Goal: Transaction & Acquisition: Purchase product/service

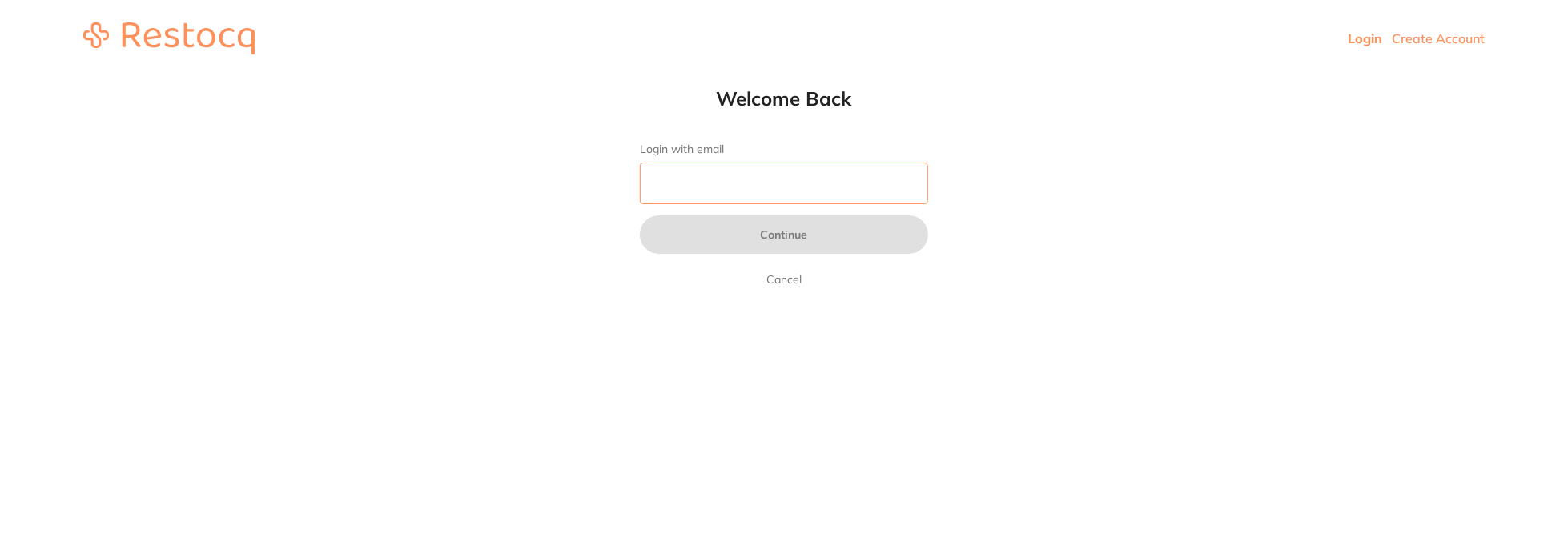
click at [792, 188] on input "Login with email" at bounding box center [784, 183] width 289 height 42
type input "[EMAIL_ADDRESS][DOMAIN_NAME]"
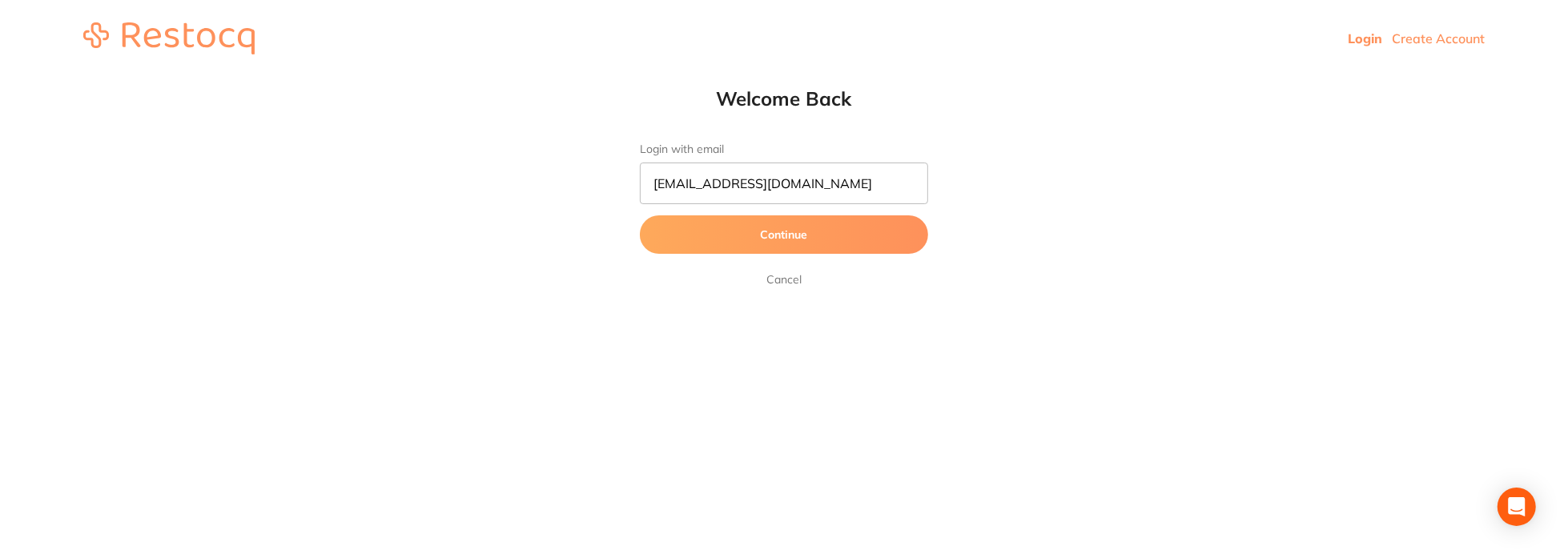
click at [739, 247] on button "Continue" at bounding box center [784, 234] width 289 height 39
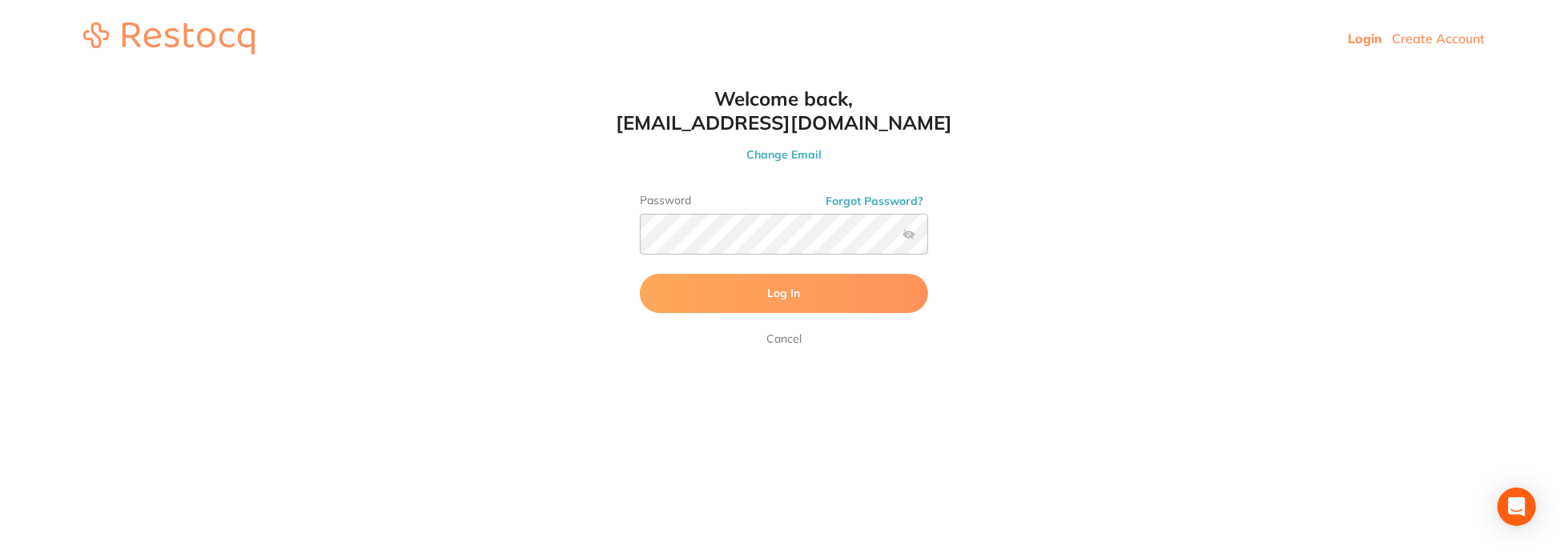
click at [741, 284] on button "Log In" at bounding box center [784, 293] width 289 height 39
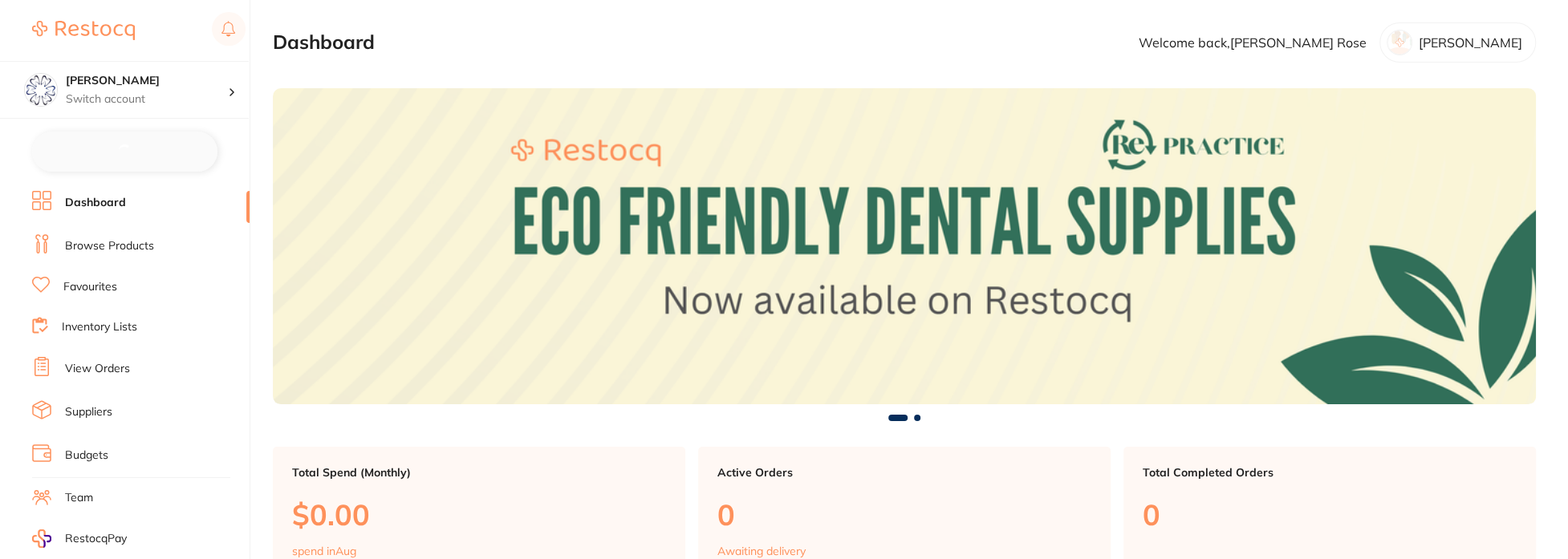
checkbox input "false"
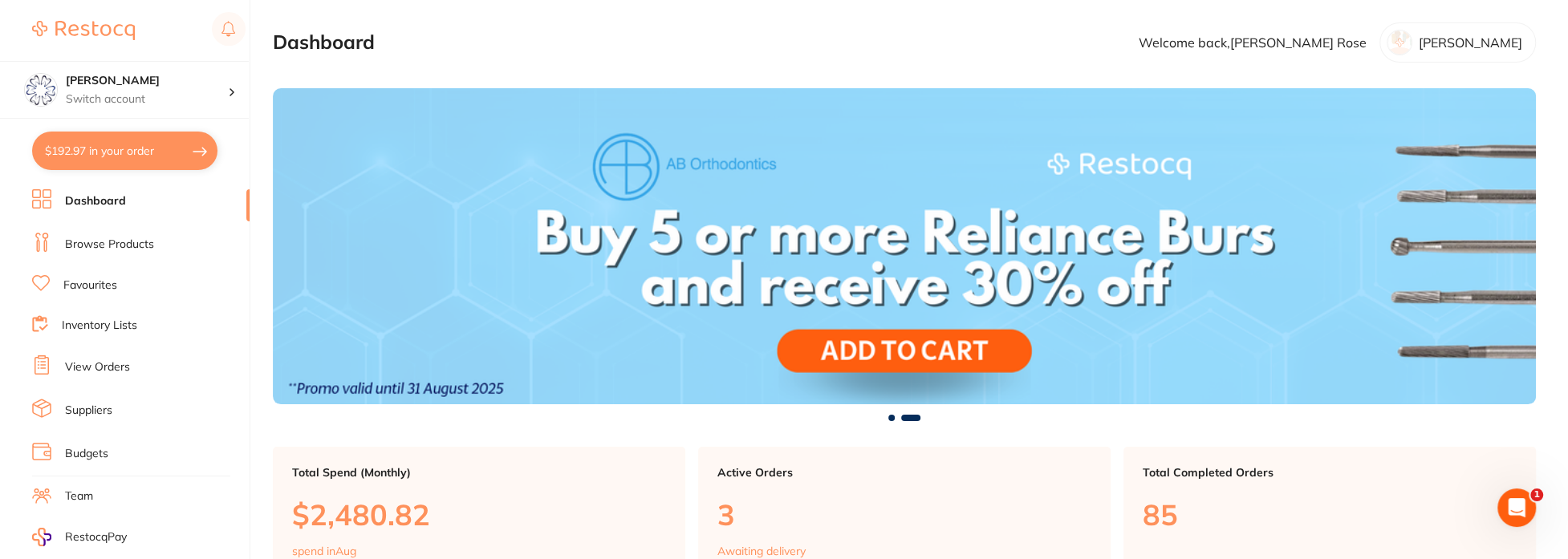
drag, startPoint x: 758, startPoint y: 304, endPoint x: 708, endPoint y: 59, distance: 250.0
click at [708, 59] on section "Dashboard Welcome back, [PERSON_NAME]" at bounding box center [904, 42] width 1263 height 40
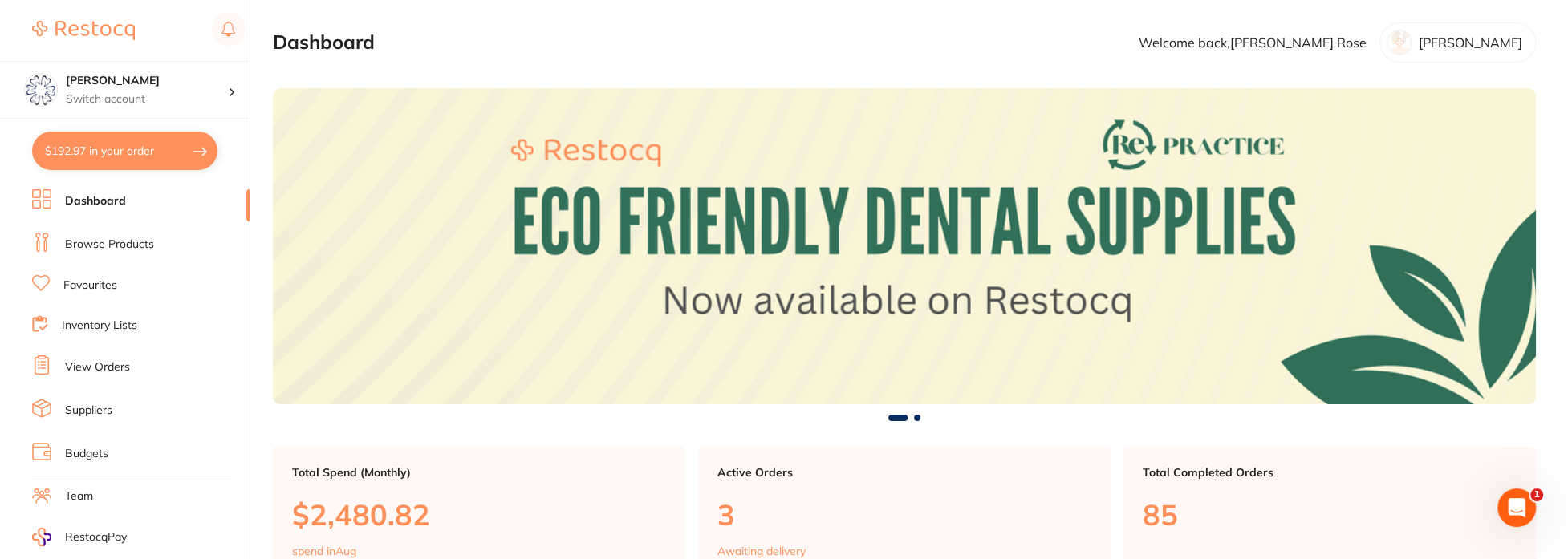
click at [139, 243] on link "Browse Products" at bounding box center [109, 245] width 89 height 16
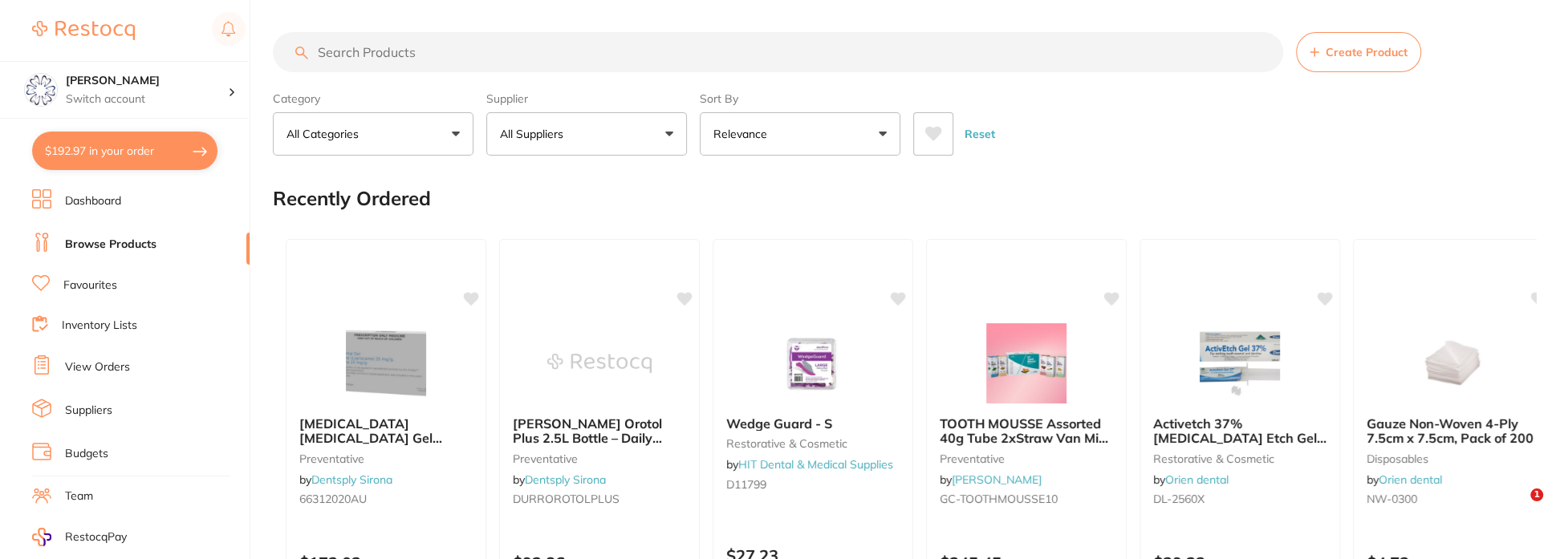
click at [490, 50] on input "search" at bounding box center [777, 52] width 1010 height 40
type input "xylimelts"
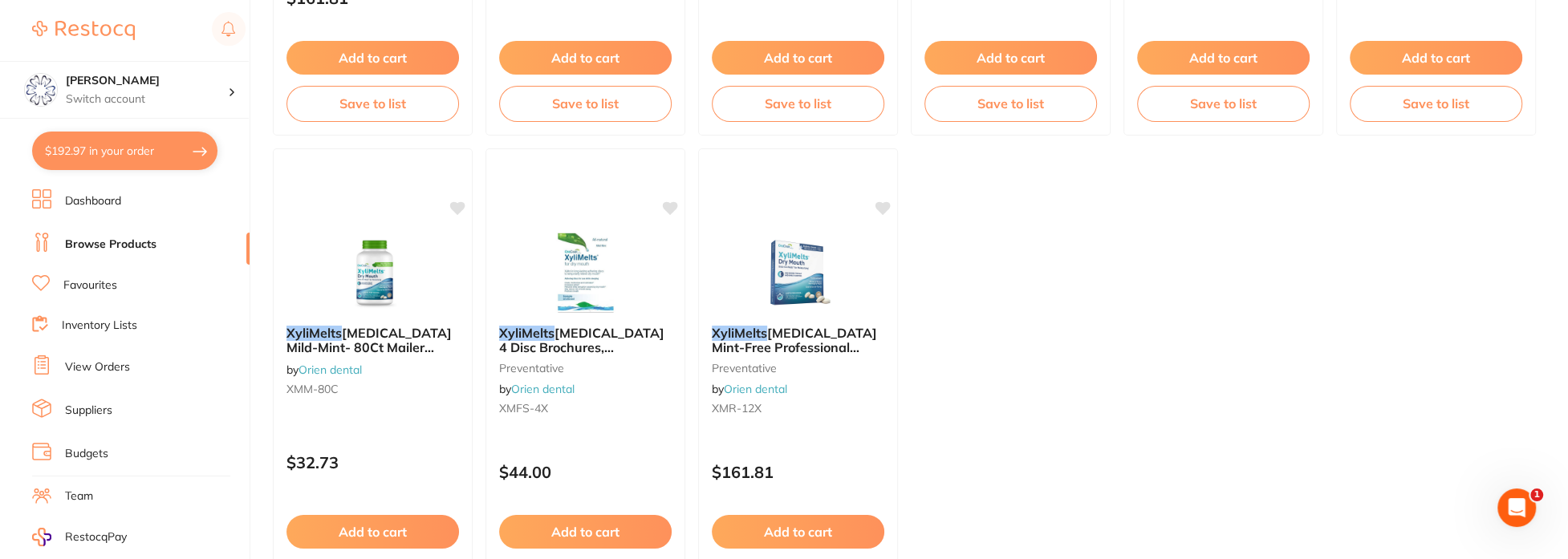
scroll to position [561, 0]
